Goal: Navigation & Orientation: Find specific page/section

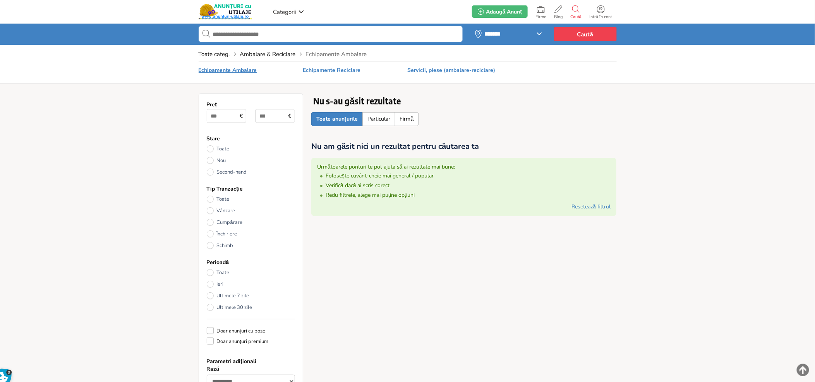
click at [262, 53] on span "Ambalare & Reciclare" at bounding box center [268, 54] width 56 height 8
click at [233, 8] on img at bounding box center [225, 11] width 53 height 15
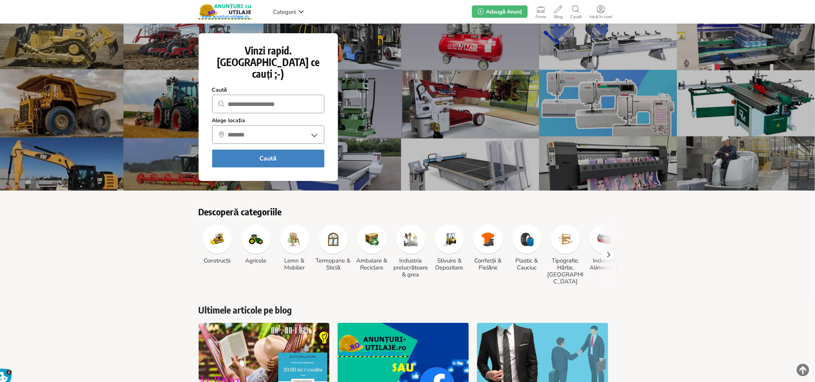
click at [331, 235] on img at bounding box center [333, 240] width 14 height 14
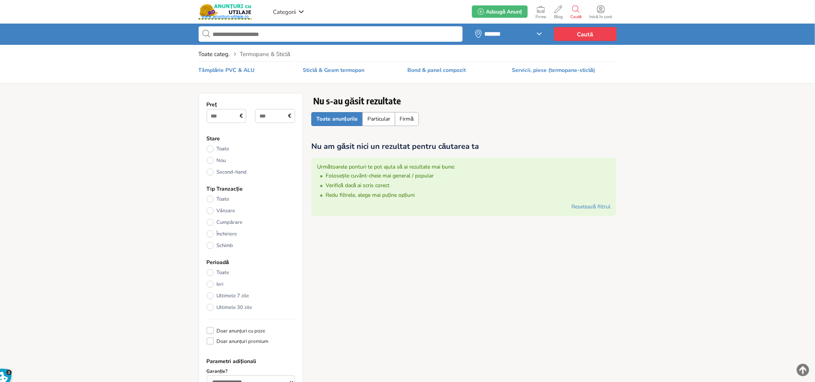
click at [238, 9] on img at bounding box center [225, 11] width 53 height 15
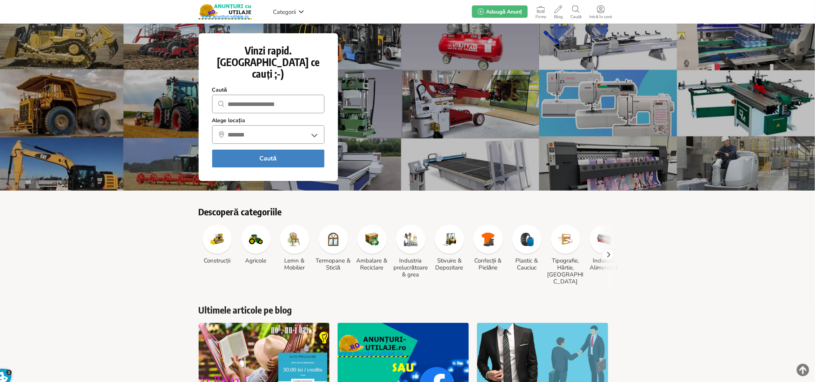
click at [237, 6] on img at bounding box center [225, 11] width 53 height 15
click at [333, 233] on img at bounding box center [333, 240] width 14 height 14
